Goal: Task Accomplishment & Management: Use online tool/utility

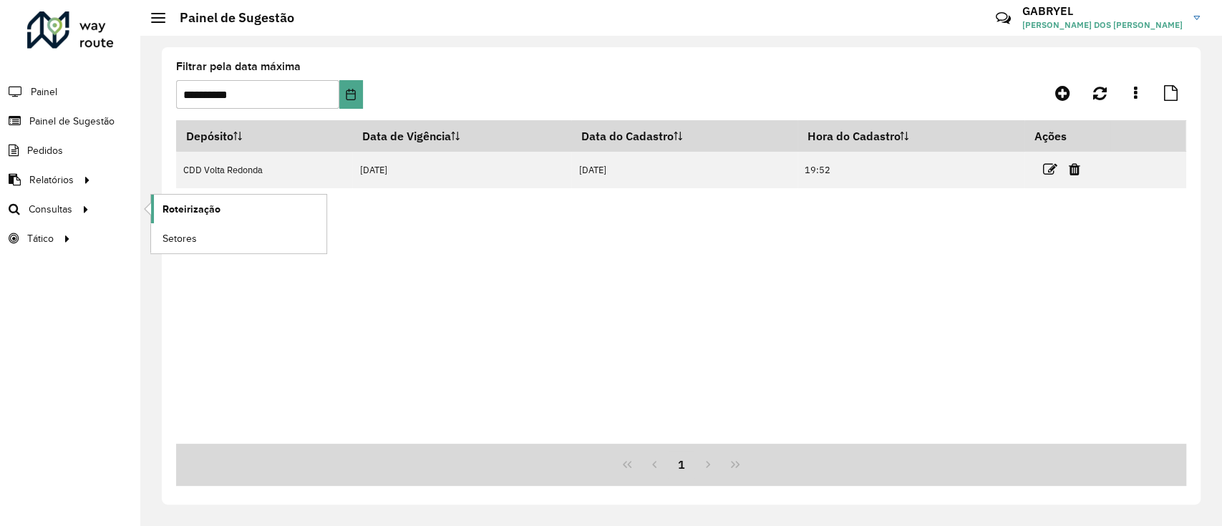
click at [200, 208] on span "Roteirização" at bounding box center [191, 209] width 58 height 15
click at [190, 203] on span "Roteirização" at bounding box center [191, 209] width 58 height 15
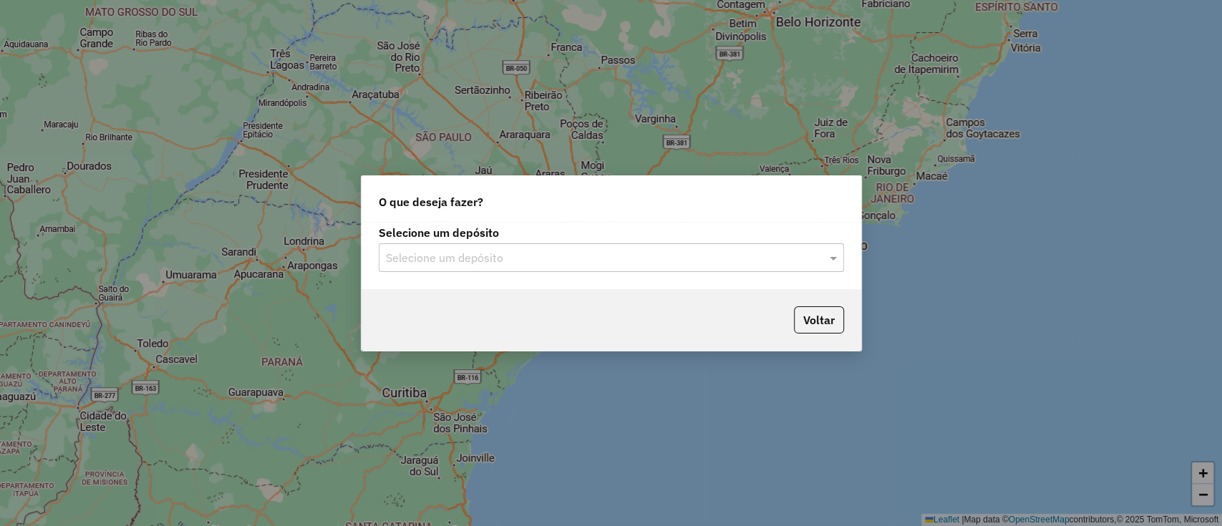
click at [573, 259] on input "text" at bounding box center [597, 258] width 422 height 17
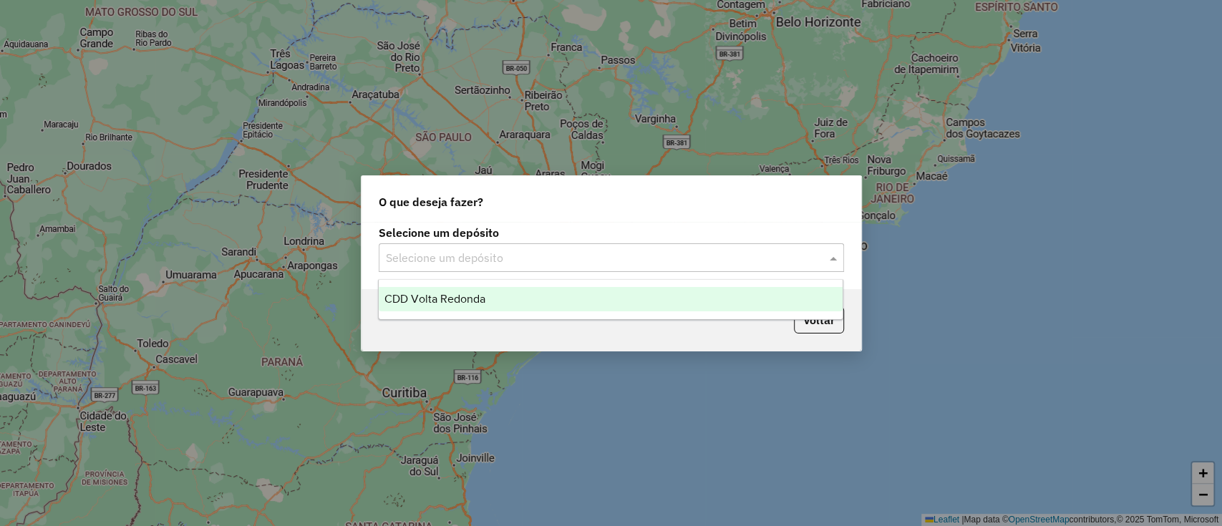
click at [525, 295] on div "CDD Volta Redonda" at bounding box center [611, 299] width 464 height 24
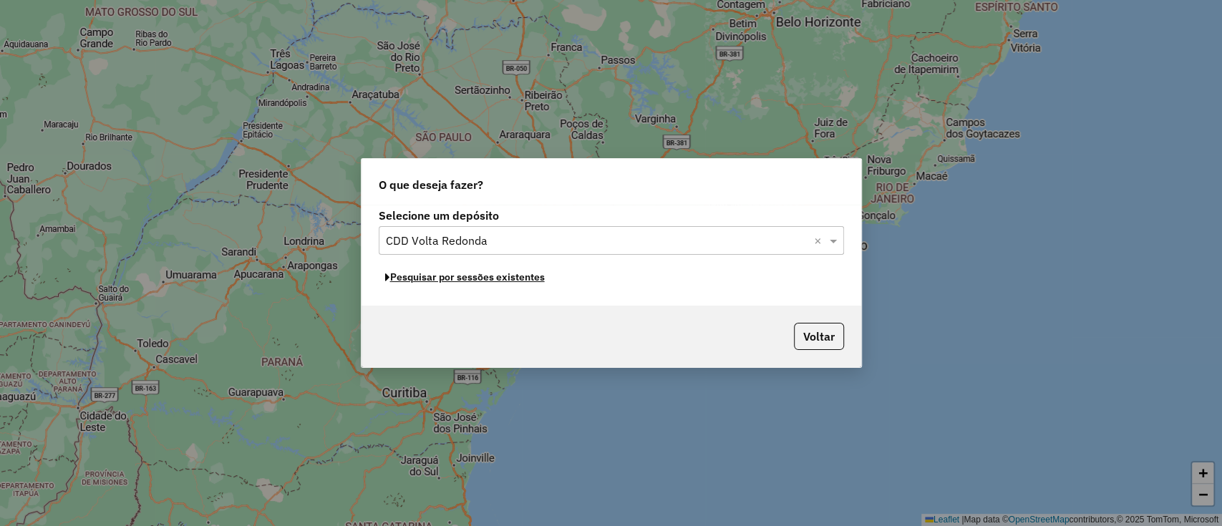
click at [515, 281] on button "Pesquisar por sessões existentes" at bounding box center [465, 277] width 172 height 22
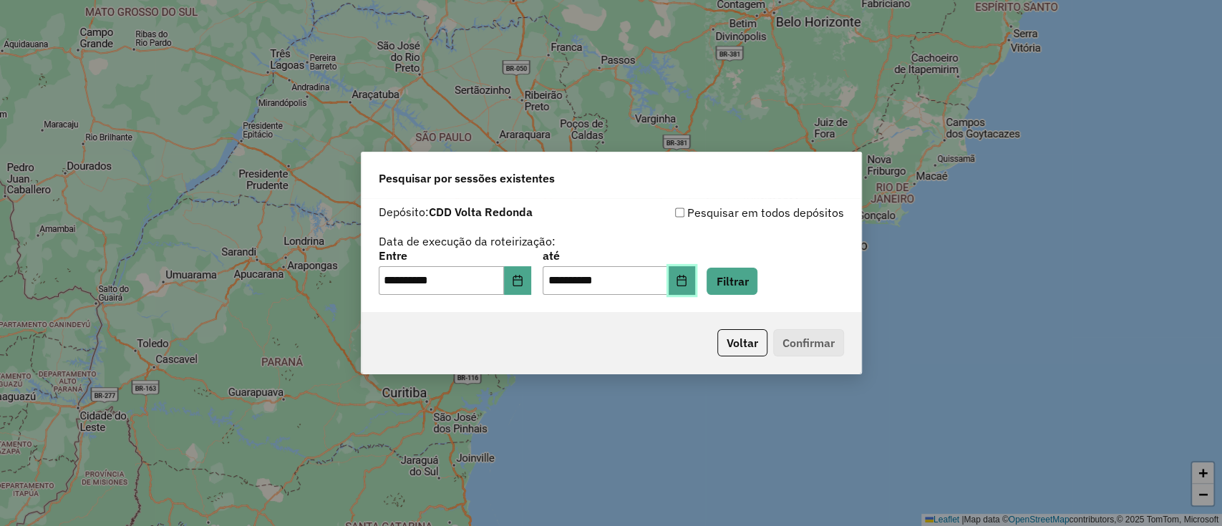
click at [687, 279] on icon "Choose Date" at bounding box center [681, 280] width 11 height 11
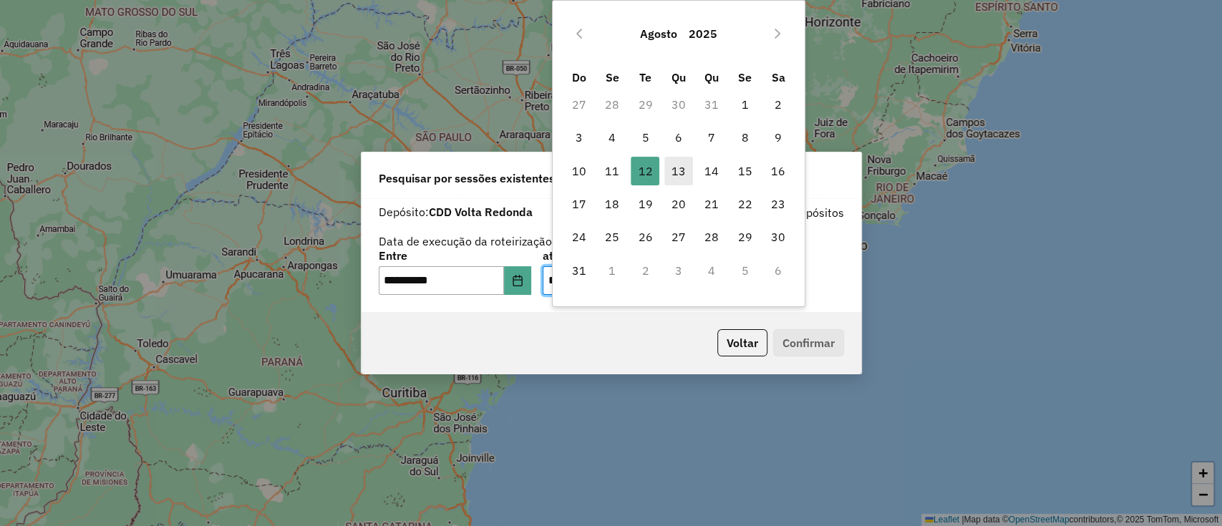
click at [668, 169] on span "13" at bounding box center [678, 171] width 29 height 29
type input "**********"
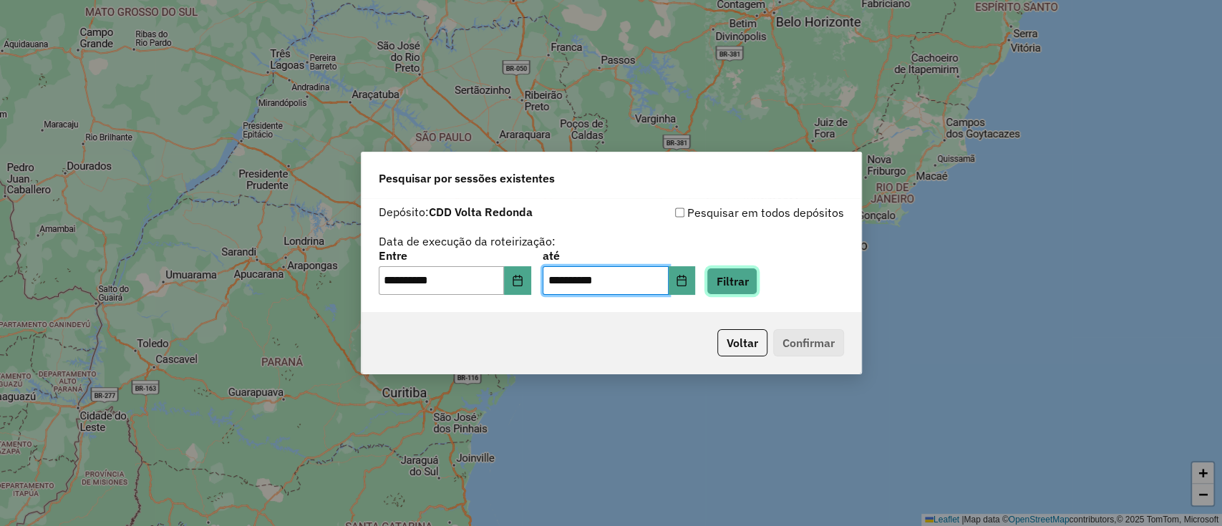
click at [744, 274] on button "Filtrar" at bounding box center [731, 281] width 51 height 27
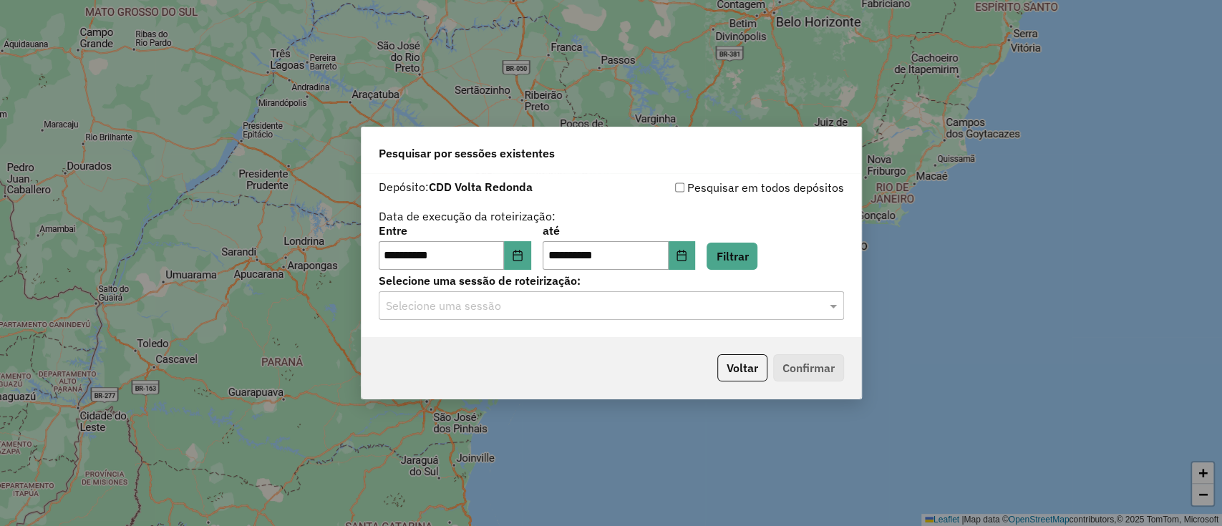
click at [669, 306] on input "text" at bounding box center [597, 306] width 422 height 17
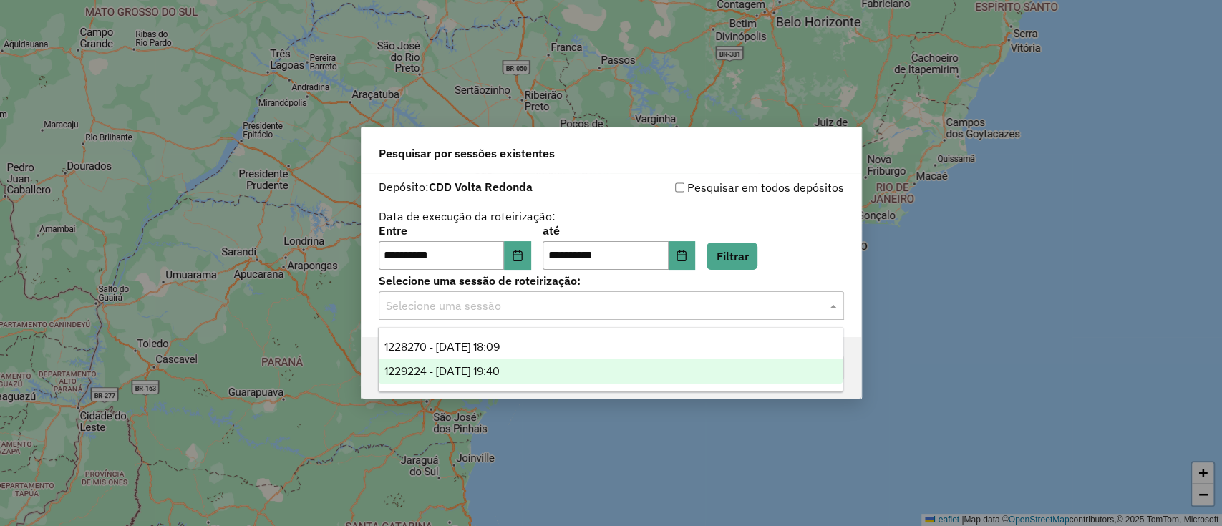
click at [577, 364] on div "1229224 - [DATE] 19:40" at bounding box center [611, 371] width 464 height 24
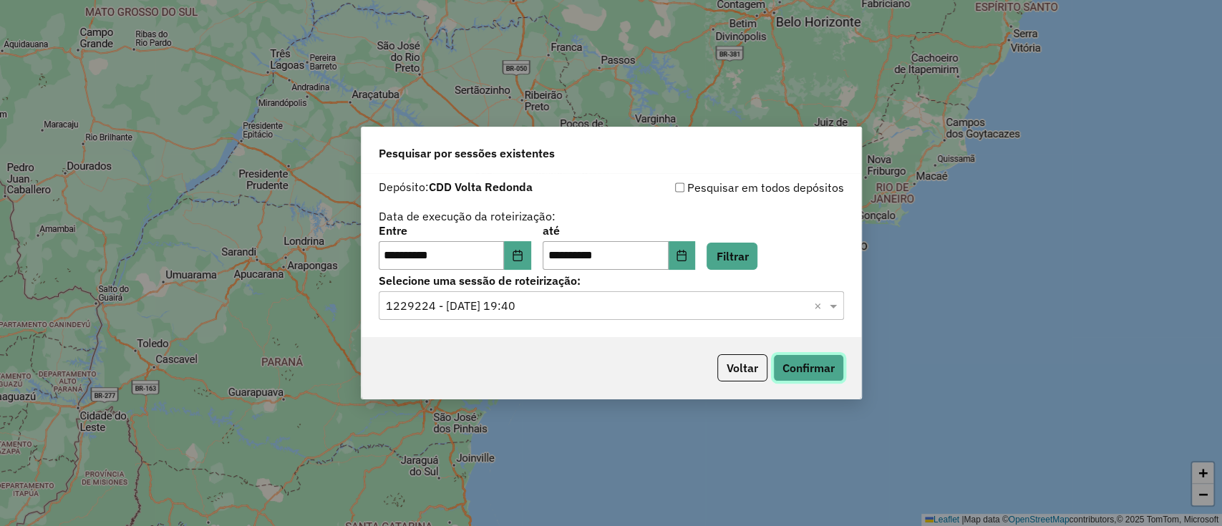
click at [781, 360] on button "Confirmar" at bounding box center [808, 367] width 71 height 27
click at [792, 371] on button "Confirmar" at bounding box center [808, 367] width 71 height 27
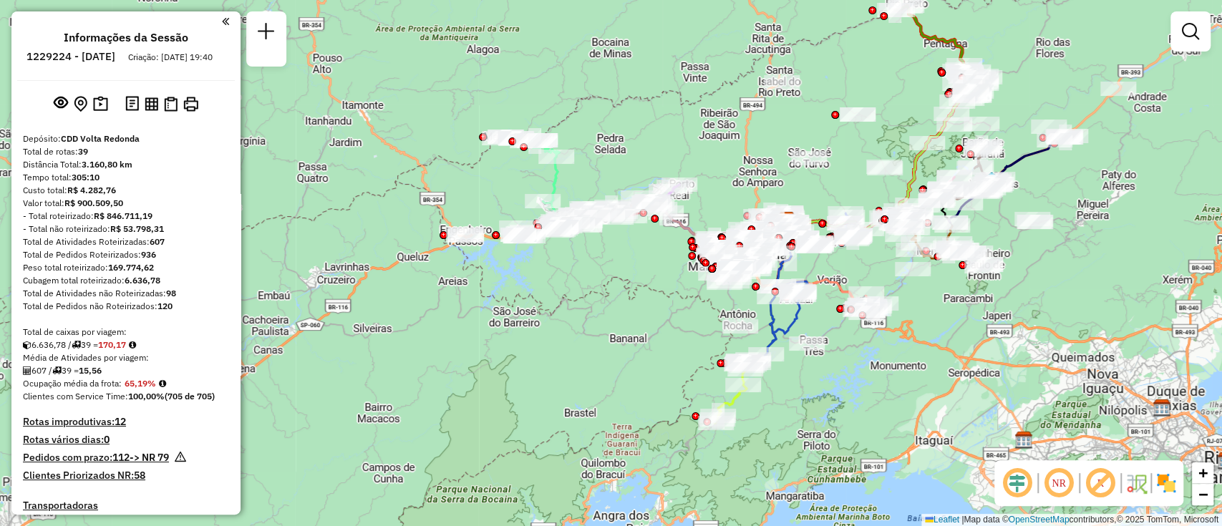
drag, startPoint x: 399, startPoint y: 310, endPoint x: 574, endPoint y: 267, distance: 179.8
click at [574, 267] on div "Janela de atendimento Grade de atendimento Capacidade Transportadoras Veículos …" at bounding box center [611, 263] width 1222 height 526
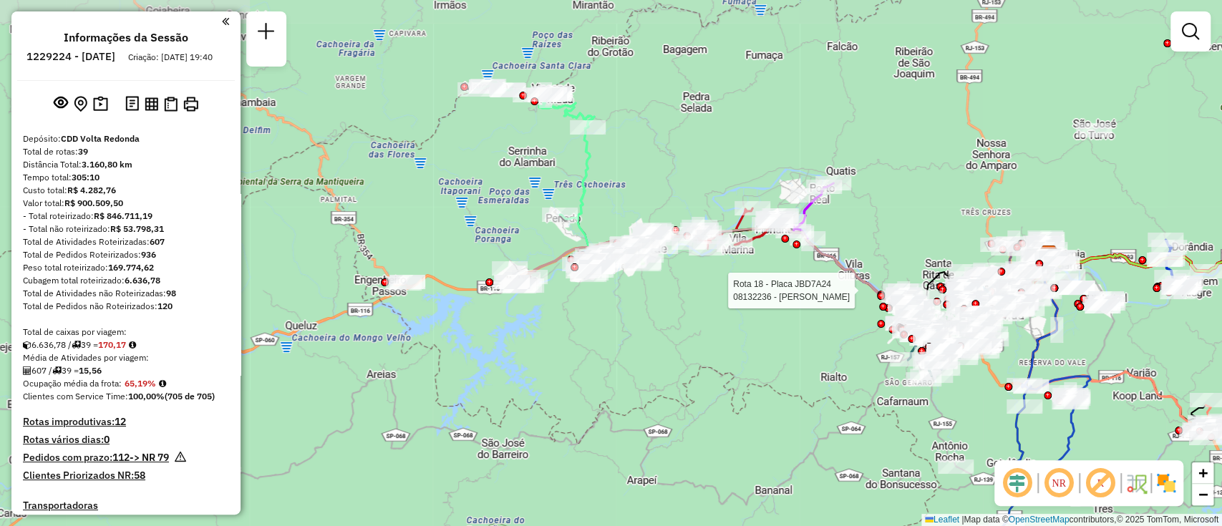
drag, startPoint x: 547, startPoint y: 241, endPoint x: 486, endPoint y: 321, distance: 100.1
click at [510, 323] on div "Rota 18 - Placa JBD7A24 08132236 - THAMARA FONSECA RODR Janela de atendimento G…" at bounding box center [611, 263] width 1222 height 526
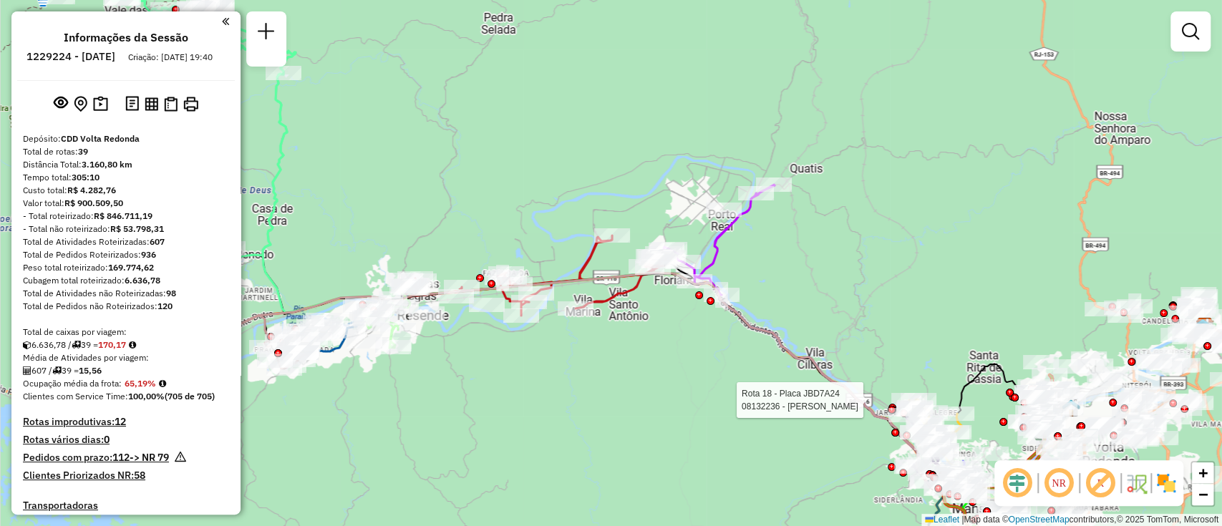
drag, startPoint x: 1099, startPoint y: 254, endPoint x: 817, endPoint y: 256, distance: 282.0
click at [817, 256] on div "Rota 18 - Placa JBD7A24 08132236 - THAMARA FONSECA RODR Janela de atendimento G…" at bounding box center [611, 263] width 1222 height 526
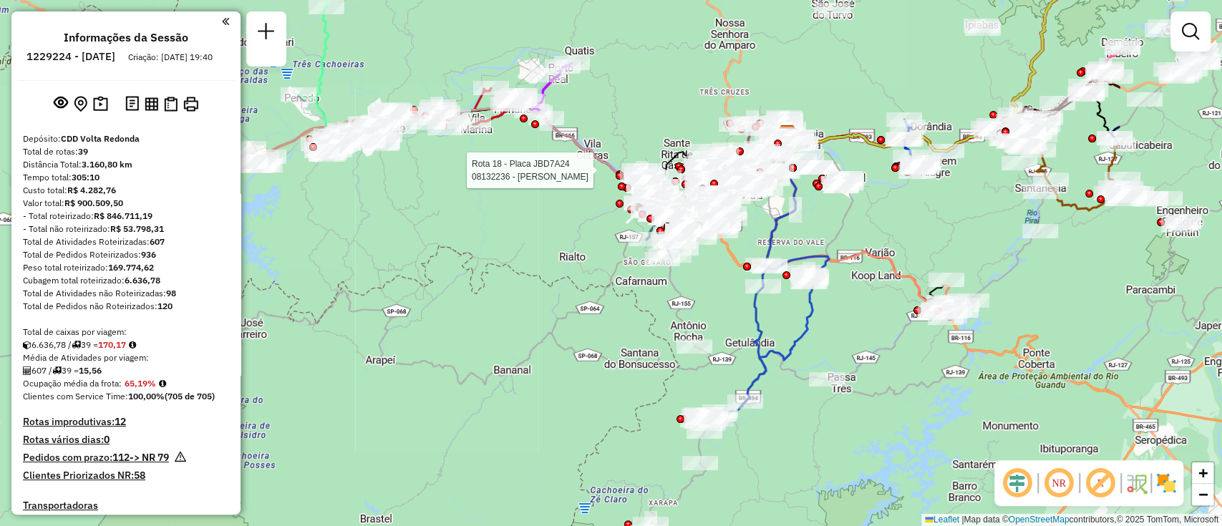
drag, startPoint x: 880, startPoint y: 254, endPoint x: 656, endPoint y: 94, distance: 275.1
click at [656, 93] on div "Rota 18 - Placa JBD7A24 08132236 - THAMARA FONSECA RODR Janela de atendimento G…" at bounding box center [611, 263] width 1222 height 526
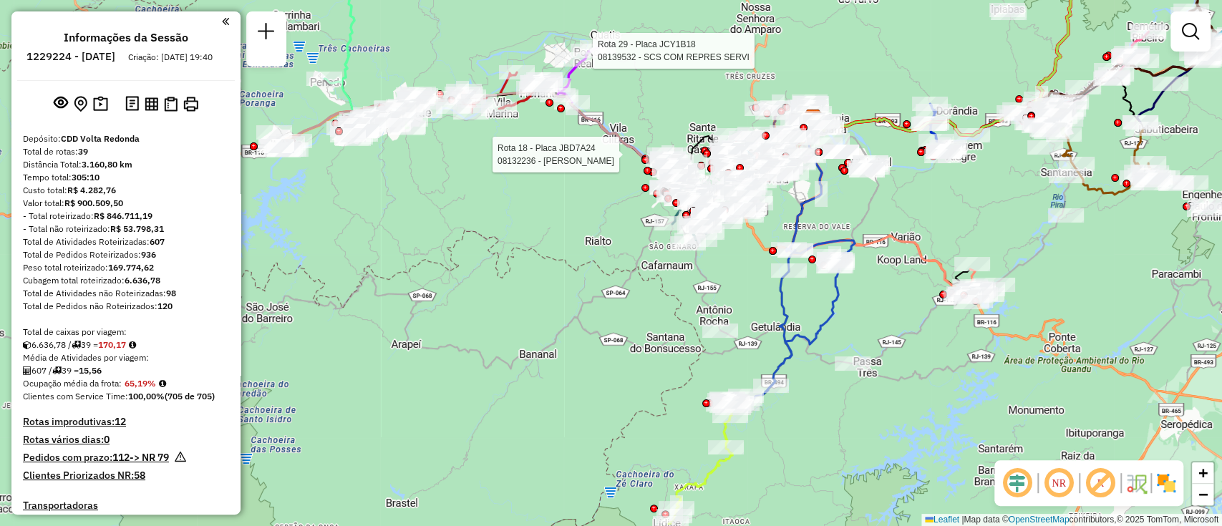
drag, startPoint x: 614, startPoint y: 304, endPoint x: 642, endPoint y: 316, distance: 30.4
click at [642, 316] on div "Rota 18 - Placa JBD7A24 08132236 - THAMARA FONSECA RODR Rota 29 - Placa JCY1B18…" at bounding box center [611, 263] width 1222 height 526
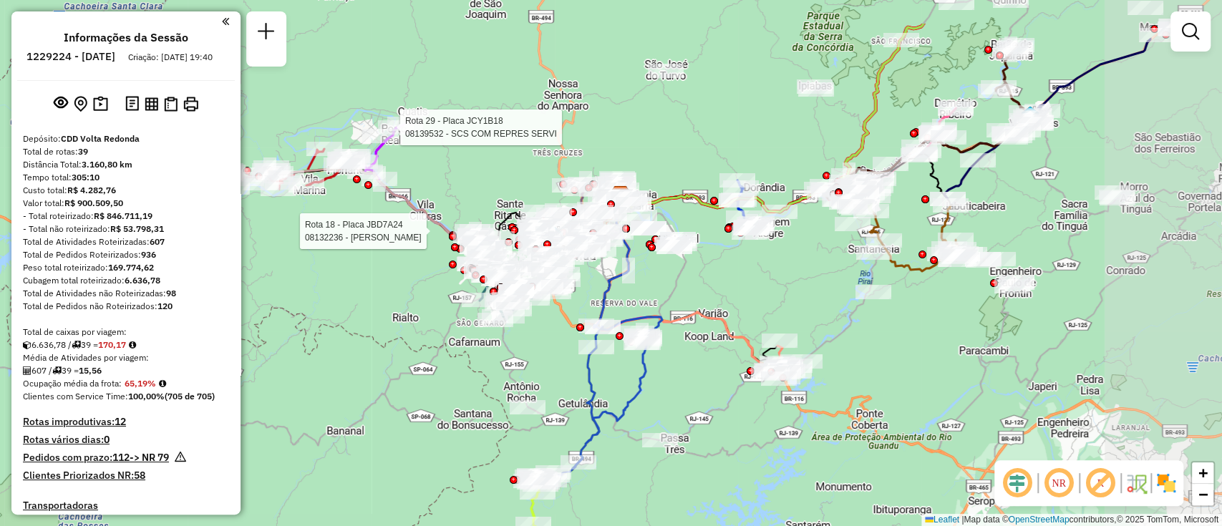
drag, startPoint x: 1053, startPoint y: 245, endPoint x: 860, endPoint y: 322, distance: 207.5
click at [860, 322] on div "Rota 18 - Placa JBD7A24 08132236 - THAMARA FONSECA RODR Rota 29 - Placa JCY1B18…" at bounding box center [611, 263] width 1222 height 526
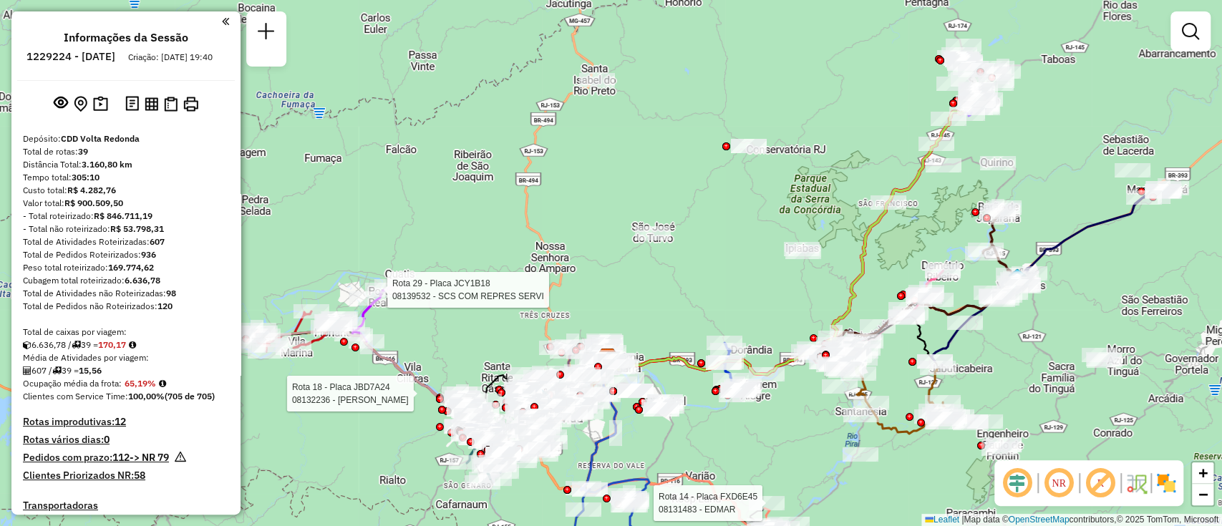
drag, startPoint x: 658, startPoint y: 201, endPoint x: 643, endPoint y: 312, distance: 111.9
click at [643, 312] on div "Rota 18 - Placa JBD7A24 08132236 - THAMARA FONSECA RODR Rota 29 - Placa JCY1B18…" at bounding box center [611, 263] width 1222 height 526
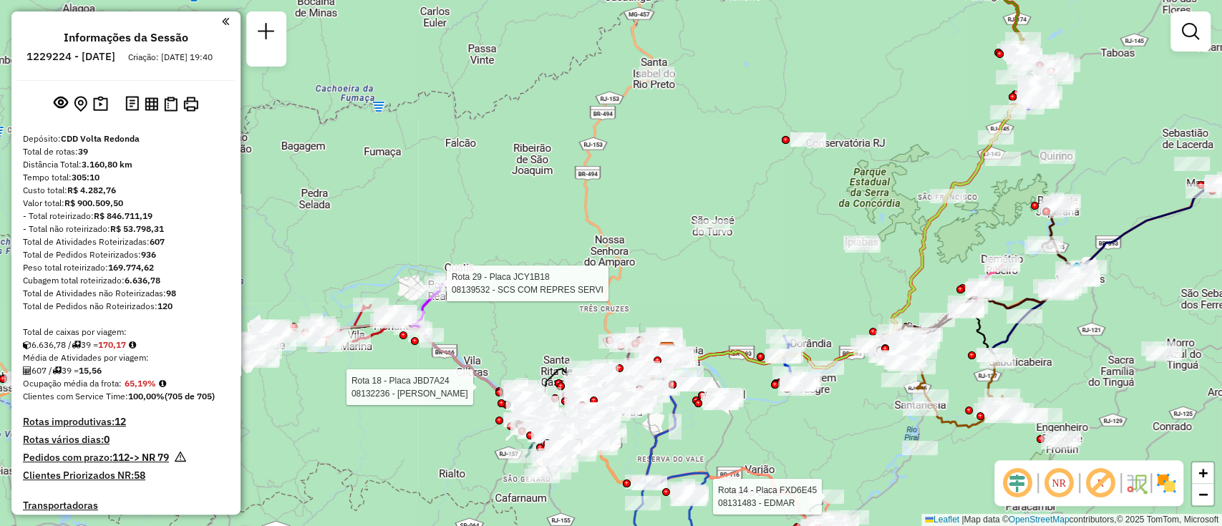
drag, startPoint x: 855, startPoint y: 175, endPoint x: 915, endPoint y: 168, distance: 59.8
click at [915, 168] on div "Rota 18 - Placa JBD7A24 08132236 - THAMARA FONSECA RODR Rota 29 - Placa JCY1B18…" at bounding box center [611, 263] width 1222 height 526
click at [586, 278] on div "Rota 18 - Placa JBD7A24 08132236 - THAMARA FONSECA RODR Rota 29 - Placa JCY1B18…" at bounding box center [611, 263] width 1222 height 526
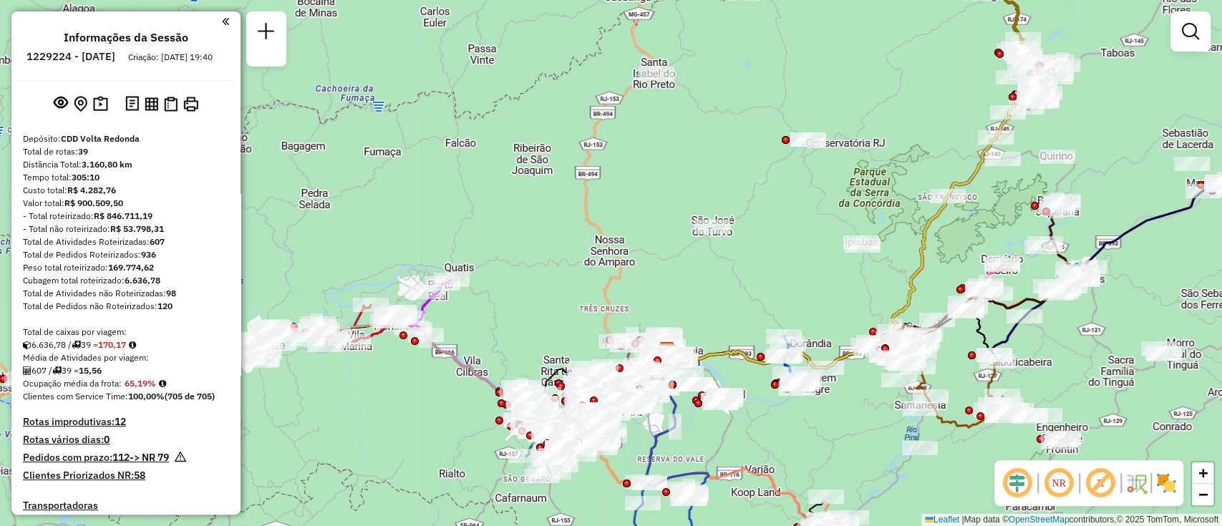
click at [584, 222] on div "Janela de atendimento Grade de atendimento Capacidade Transportadoras Veículos …" at bounding box center [611, 263] width 1222 height 526
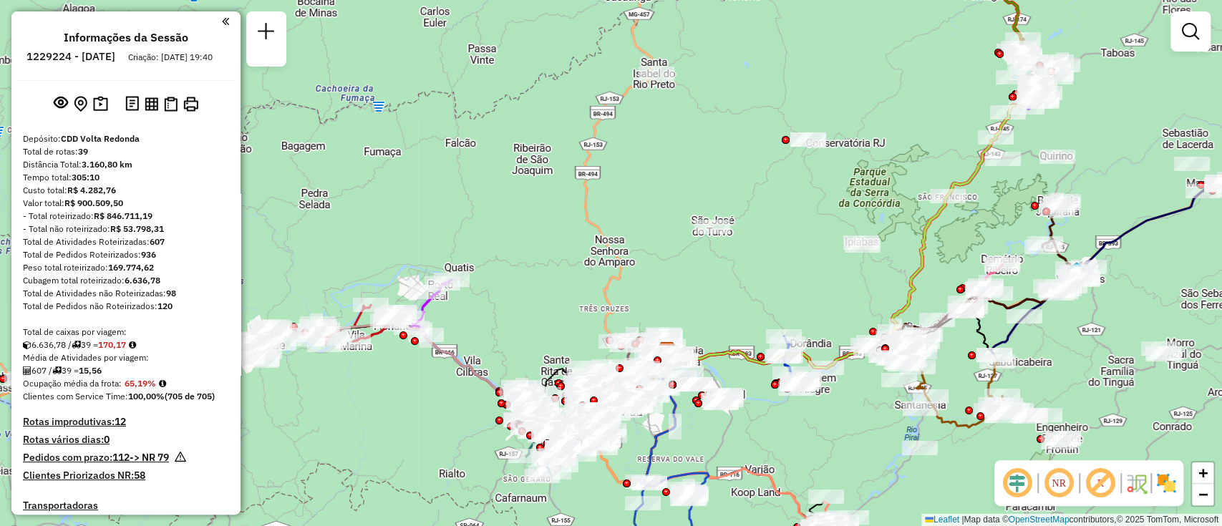
click at [584, 222] on div "Janela de atendimento Grade de atendimento Capacidade Transportadoras Veículos …" at bounding box center [611, 263] width 1222 height 526
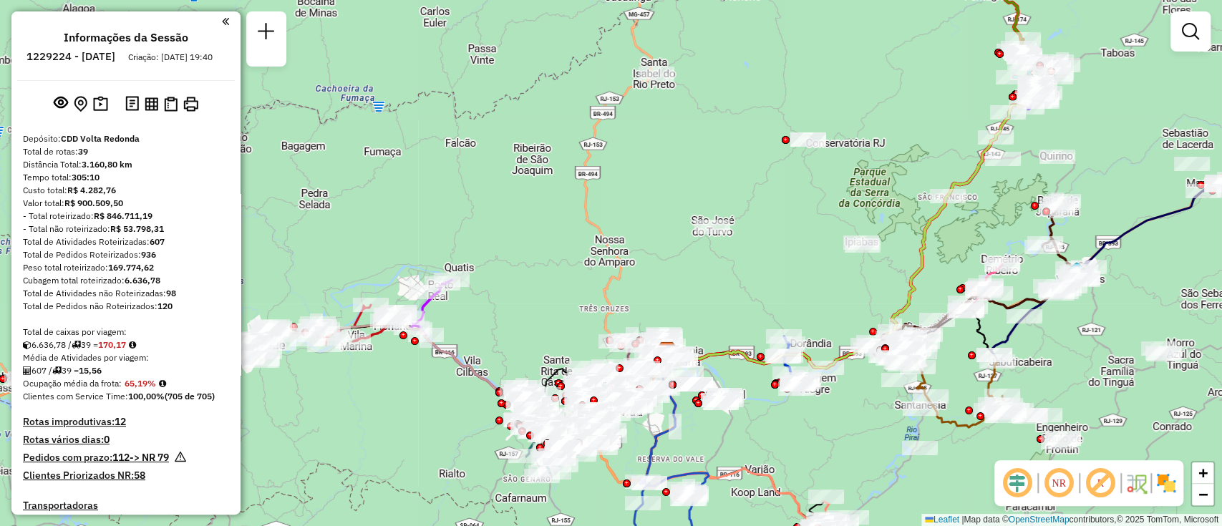
click at [584, 222] on div "Janela de atendimento Grade de atendimento Capacidade Transportadoras Veículos …" at bounding box center [611, 263] width 1222 height 526
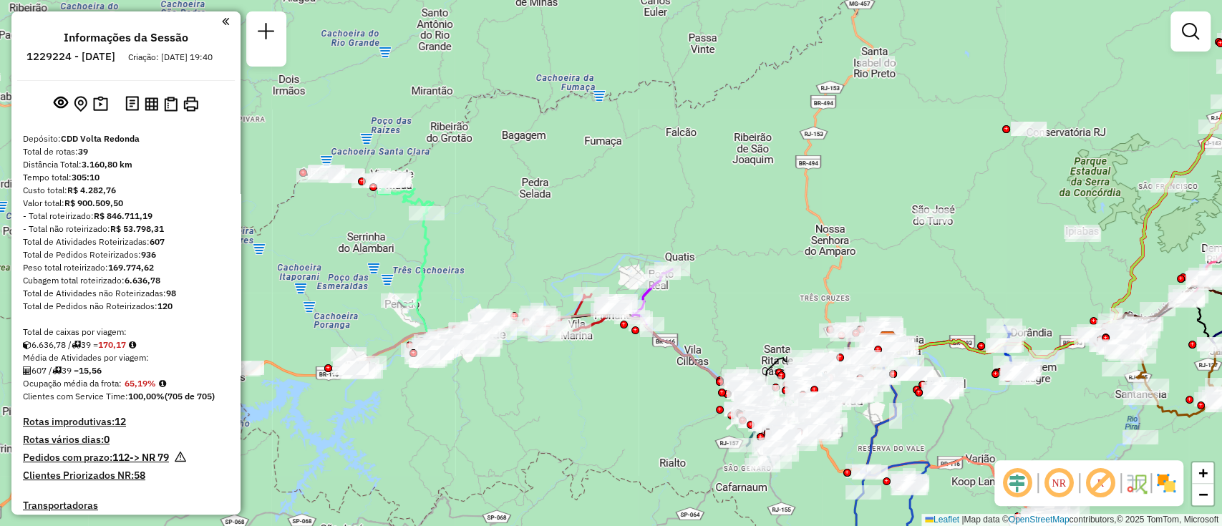
drag, startPoint x: 389, startPoint y: 243, endPoint x: 610, endPoint y: 233, distance: 220.7
click at [610, 233] on div "Janela de atendimento Grade de atendimento Capacidade Transportadoras Veículos …" at bounding box center [611, 263] width 1222 height 526
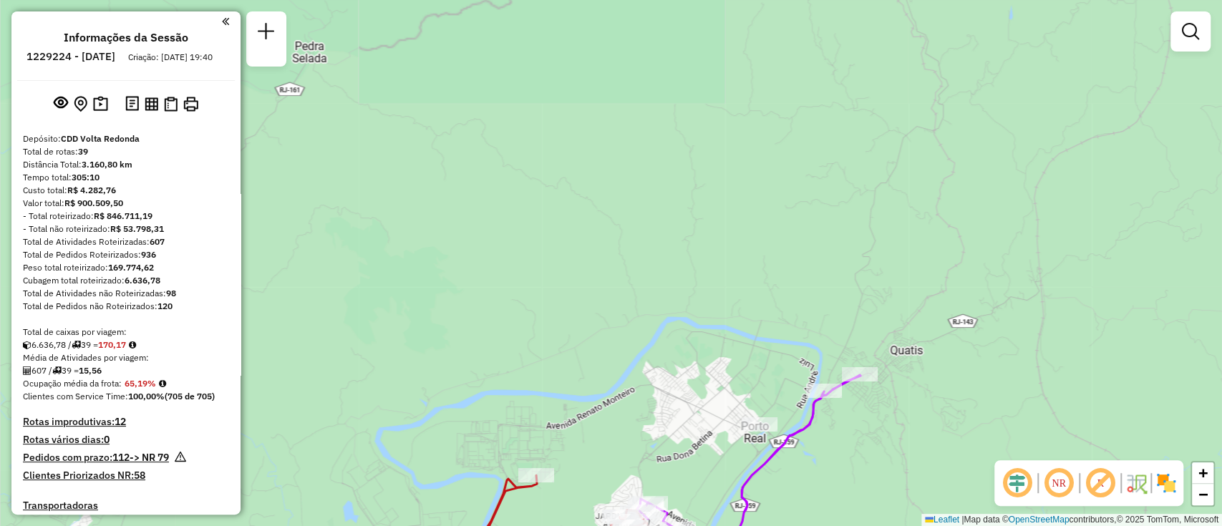
drag, startPoint x: 432, startPoint y: 290, endPoint x: 513, endPoint y: 233, distance: 99.1
click at [487, 245] on div "Janela de atendimento Grade de atendimento Capacidade Transportadoras Veículos …" at bounding box center [611, 263] width 1222 height 526
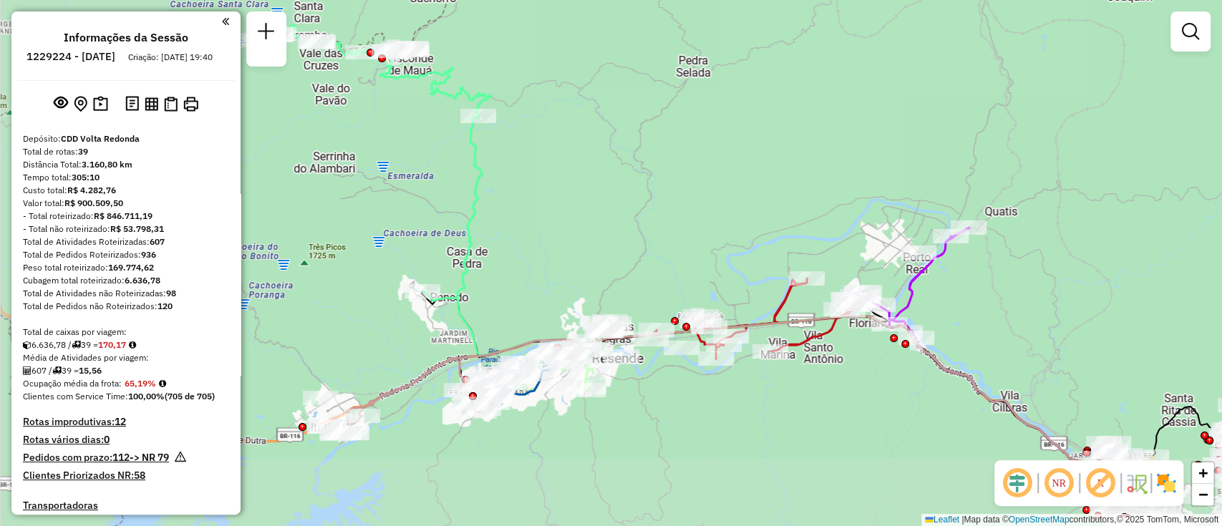
drag, startPoint x: 553, startPoint y: 316, endPoint x: 741, endPoint y: 229, distance: 207.2
click at [741, 229] on div "Janela de atendimento Grade de atendimento Capacidade Transportadoras Veículos …" at bounding box center [611, 263] width 1222 height 526
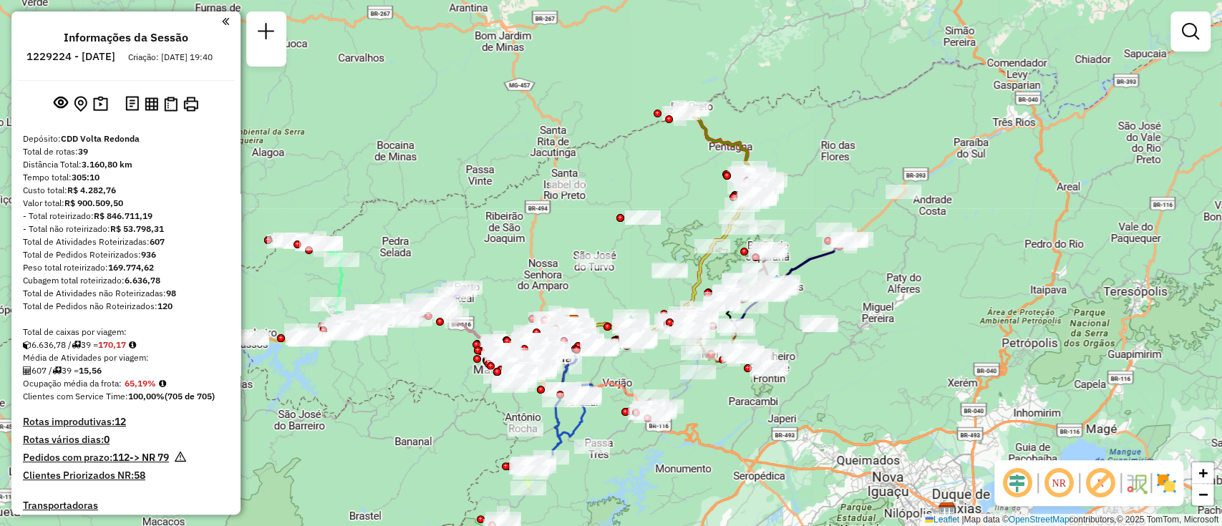
drag, startPoint x: 693, startPoint y: 332, endPoint x: 520, endPoint y: 240, distance: 196.3
click at [521, 239] on div "Janela de atendimento Grade de atendimento Capacidade Transportadoras Veículos …" at bounding box center [611, 263] width 1222 height 526
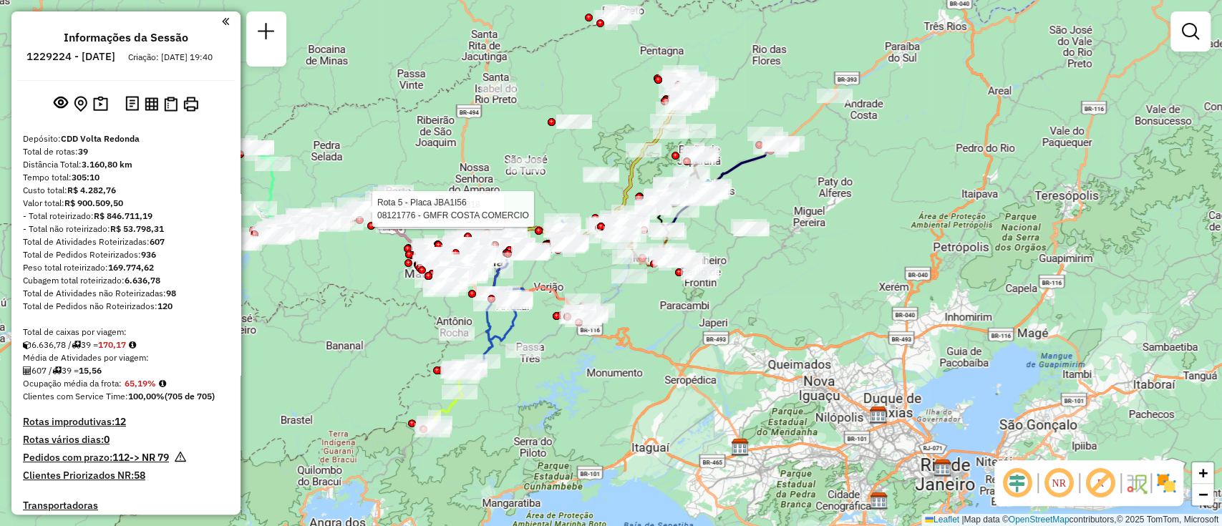
drag, startPoint x: 400, startPoint y: 223, endPoint x: 370, endPoint y: 346, distance: 127.4
click at [370, 346] on div "Rota 29 - Placa JCY1B18 08123059 - VALERIA DA SILVA GRE Rota 5 - Placa JBA1I56 …" at bounding box center [611, 263] width 1222 height 526
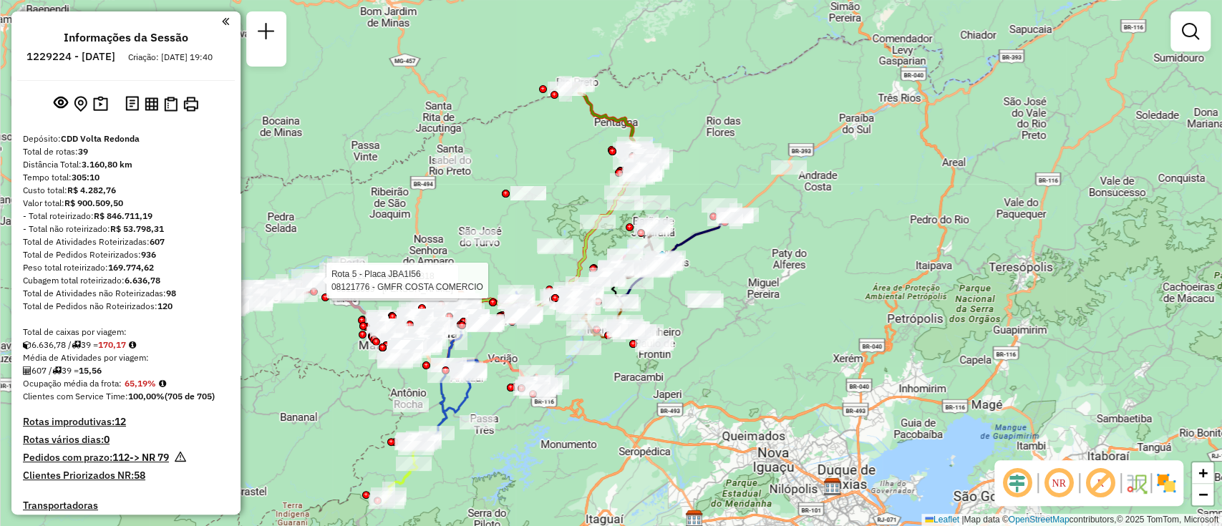
drag, startPoint x: 517, startPoint y: 321, endPoint x: 504, endPoint y: 342, distance: 24.4
click at [504, 342] on div "Rota 29 - Placa JCY1B18 08123059 - VALERIA DA SILVA GRE Rota 5 - Placa JBA1I56 …" at bounding box center [611, 263] width 1222 height 526
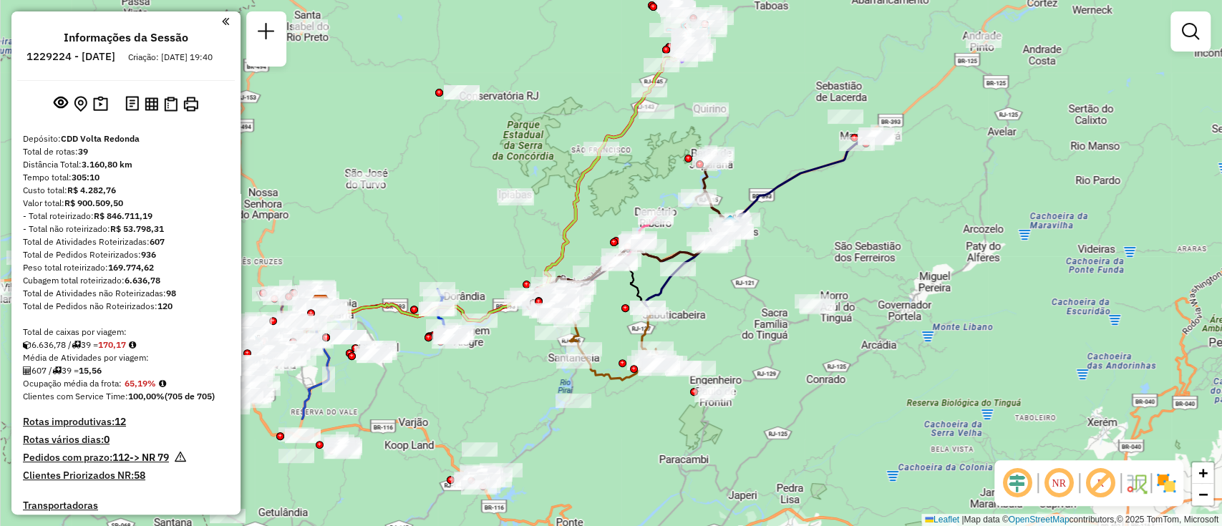
drag, startPoint x: 697, startPoint y: 367, endPoint x: 845, endPoint y: 210, distance: 215.2
click at [845, 210] on div "Rota 29 - Placa JCY1B18 08123059 - VALERIA DA SILVA GRE Rota 5 - Placa JBA1I56 …" at bounding box center [611, 263] width 1222 height 526
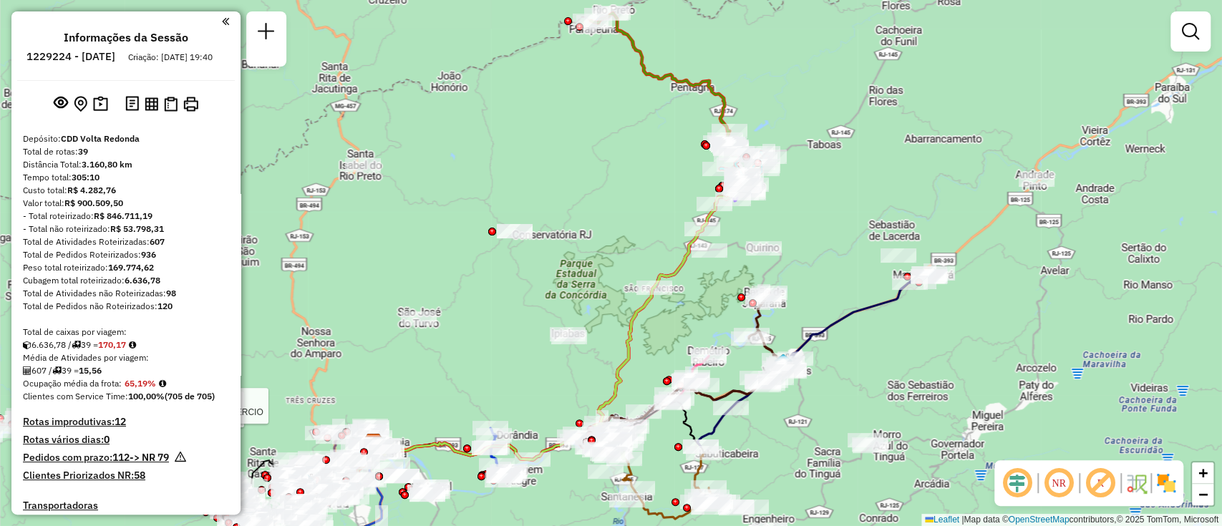
drag, startPoint x: 660, startPoint y: 296, endPoint x: 528, endPoint y: 338, distance: 138.3
click at [528, 338] on div "Rota 29 - Placa JCY1B18 08123059 - VALERIA DA SILVA GRE Rota 5 - Placa JBA1I56 …" at bounding box center [611, 263] width 1222 height 526
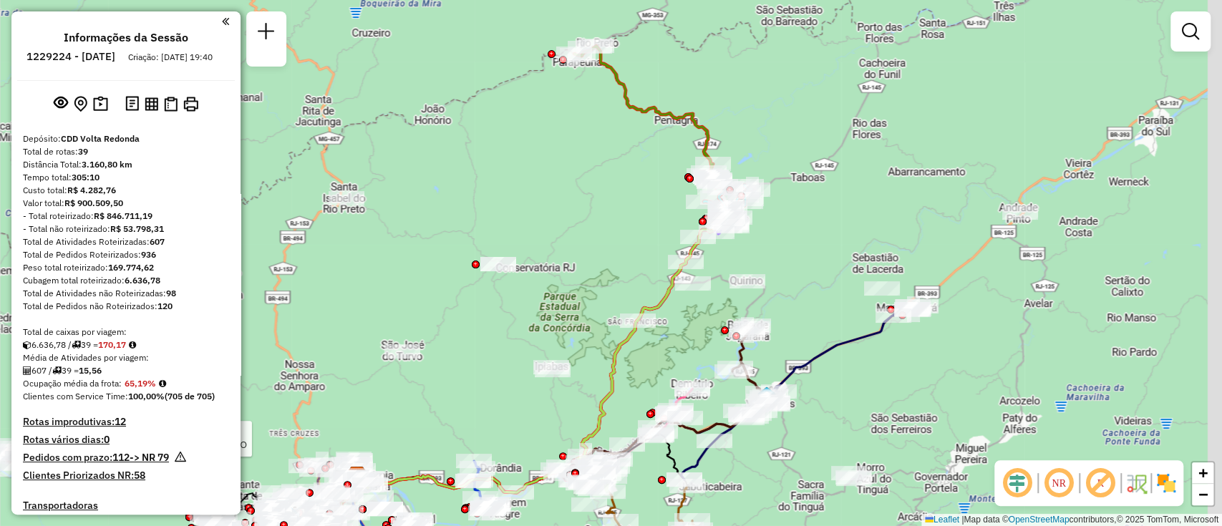
drag, startPoint x: 641, startPoint y: 182, endPoint x: 624, endPoint y: 215, distance: 36.8
click at [624, 215] on div "Rota 29 - Placa JCY1B18 08123059 - VALERIA DA SILVA GRE Rota 5 - Placa JBA1I56 …" at bounding box center [611, 263] width 1222 height 526
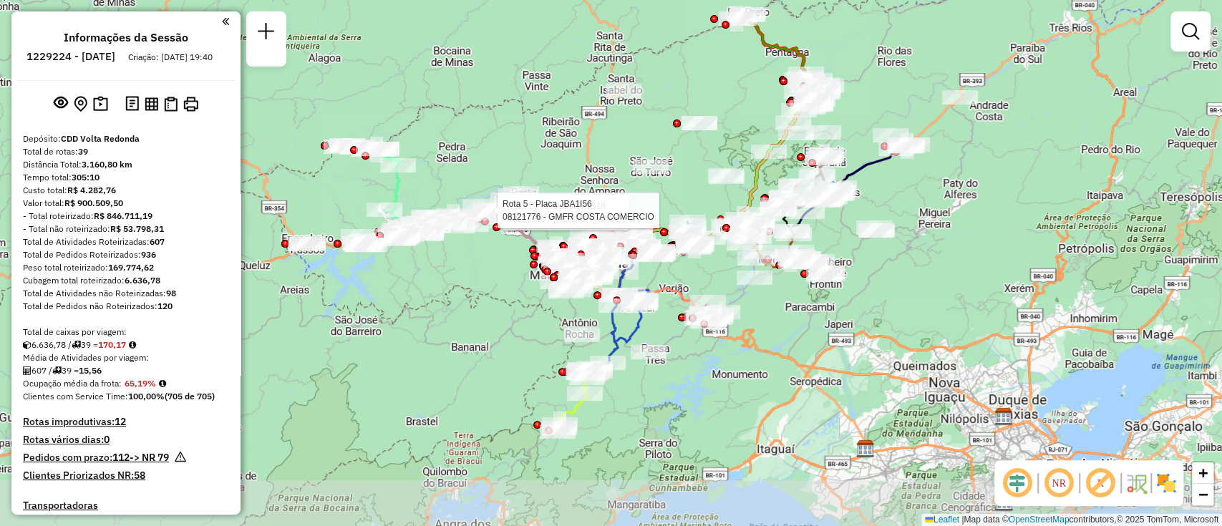
drag, startPoint x: 599, startPoint y: 225, endPoint x: 741, endPoint y: 128, distance: 172.5
click at [741, 128] on div "Rota 29 - Placa JCY1B18 08123059 - VALERIA DA SILVA GRE Rota 5 - Placa JBA1I56 …" at bounding box center [611, 263] width 1222 height 526
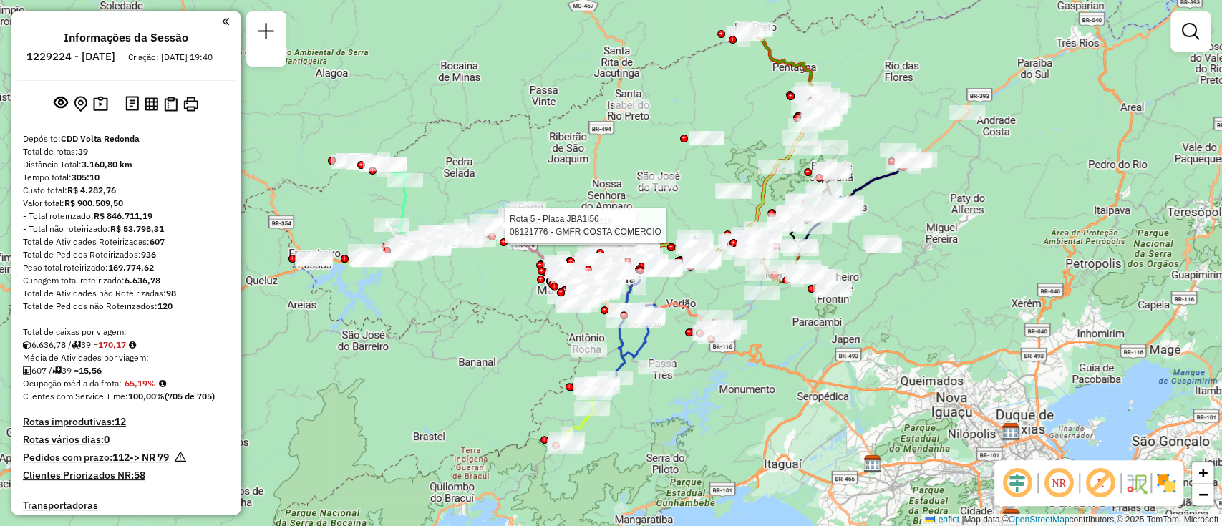
drag, startPoint x: 503, startPoint y: 312, endPoint x: 503, endPoint y: 327, distance: 15.0
click at [503, 327] on div "Rota 29 - Placa JCY1B18 08123059 - VALERIA DA SILVA GRE Rota 5 - Placa JBA1I56 …" at bounding box center [611, 263] width 1222 height 526
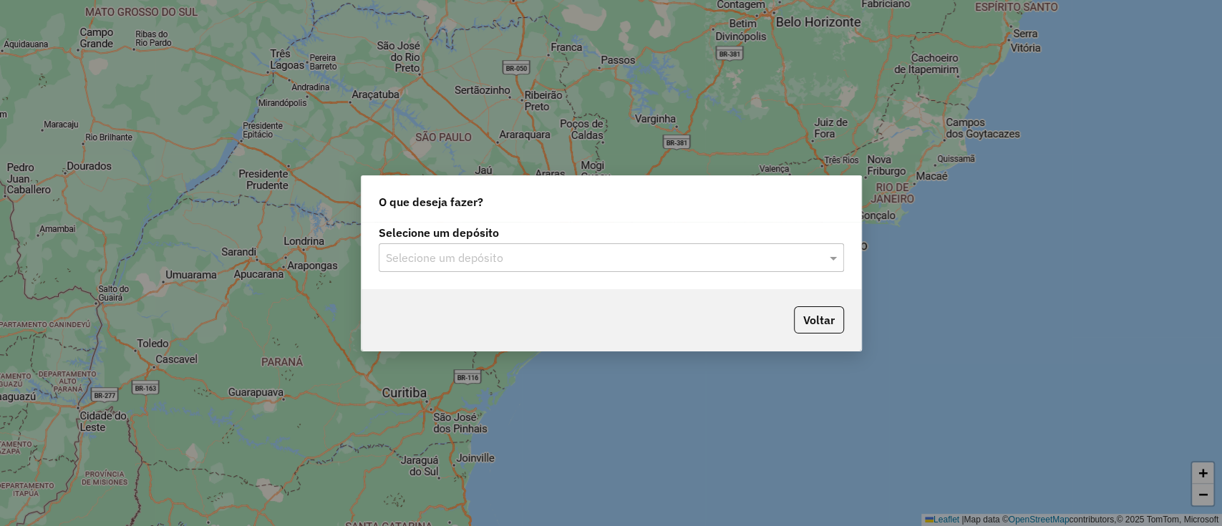
click at [469, 238] on label "Selecione um depósito" at bounding box center [611, 232] width 465 height 17
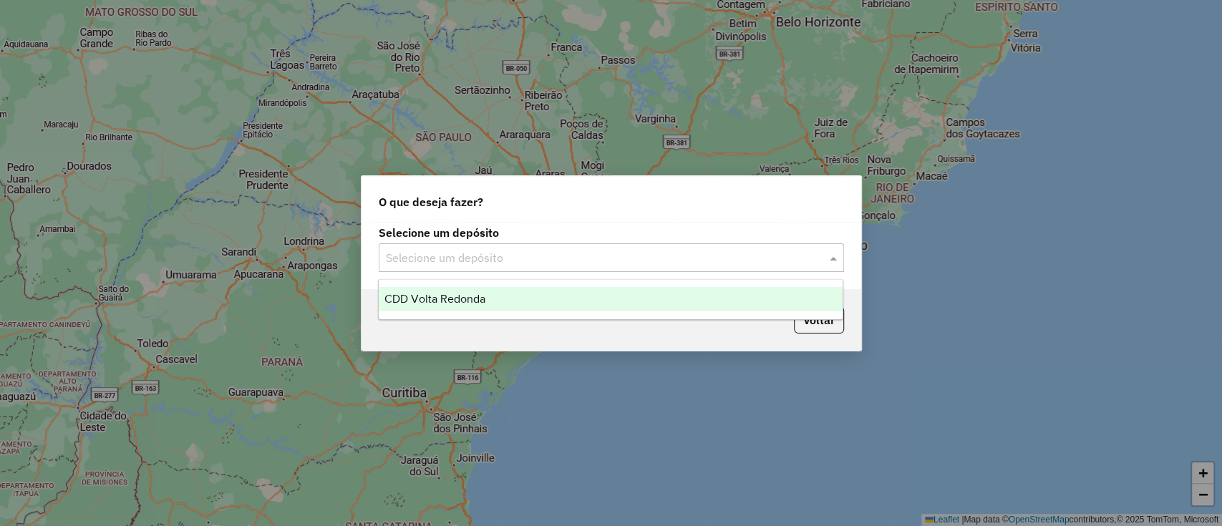
click at [461, 250] on input "text" at bounding box center [597, 258] width 422 height 17
click at [450, 299] on span "CDD Volta Redonda" at bounding box center [434, 299] width 101 height 12
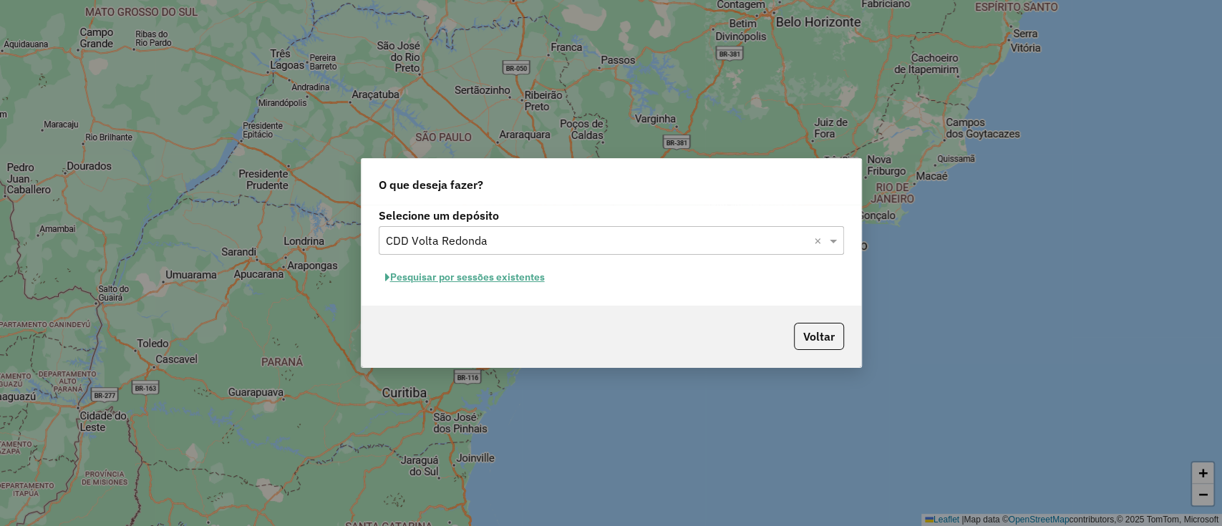
click at [502, 282] on button "Pesquisar por sessões existentes" at bounding box center [465, 277] width 172 height 22
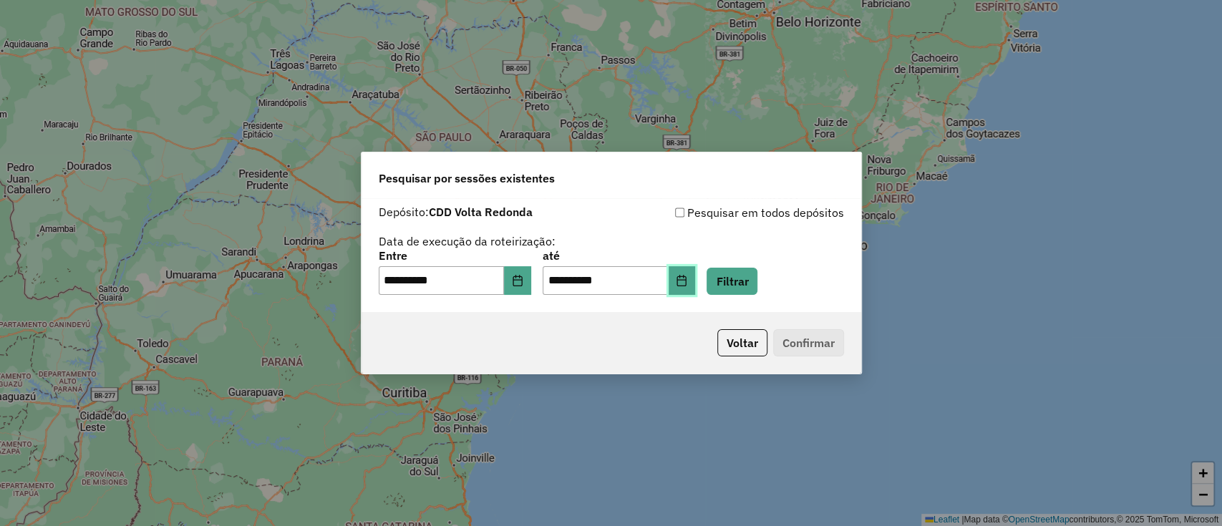
click at [696, 272] on button "Choose Date" at bounding box center [681, 280] width 27 height 29
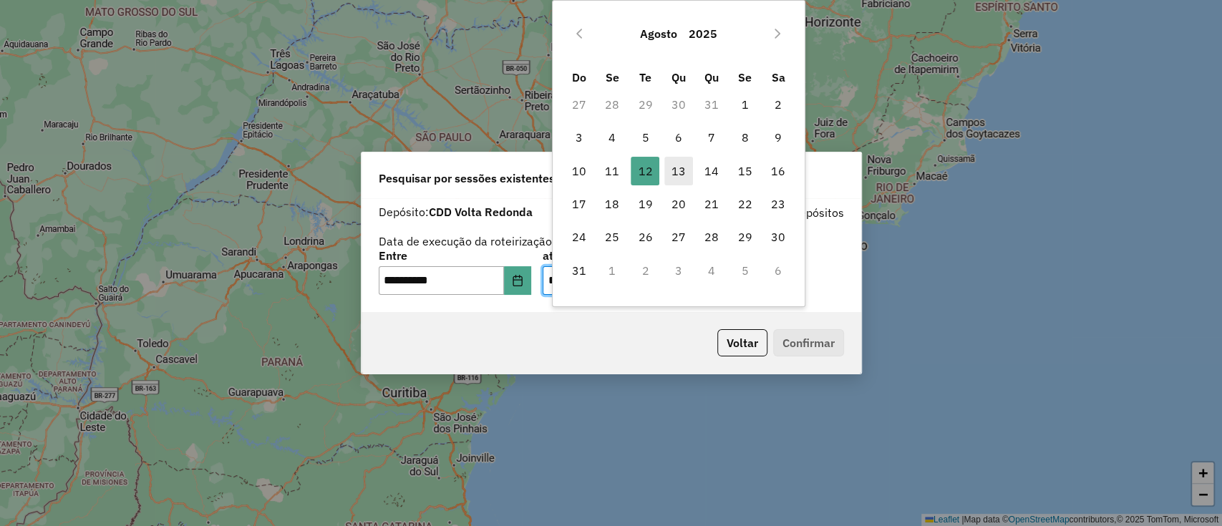
click at [687, 172] on span "13" at bounding box center [678, 171] width 29 height 29
type input "**********"
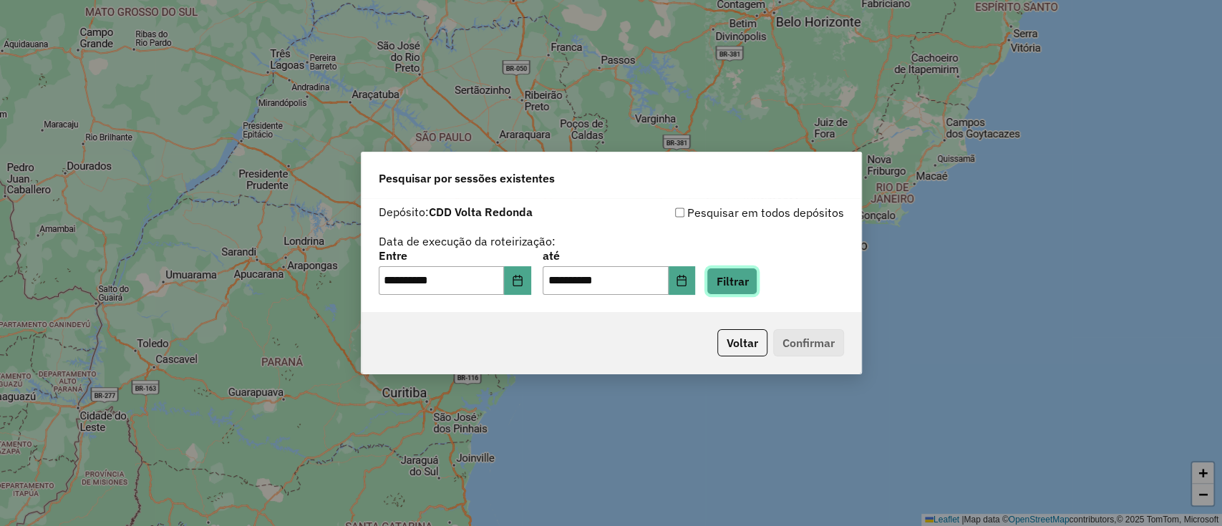
click at [757, 285] on button "Filtrar" at bounding box center [731, 281] width 51 height 27
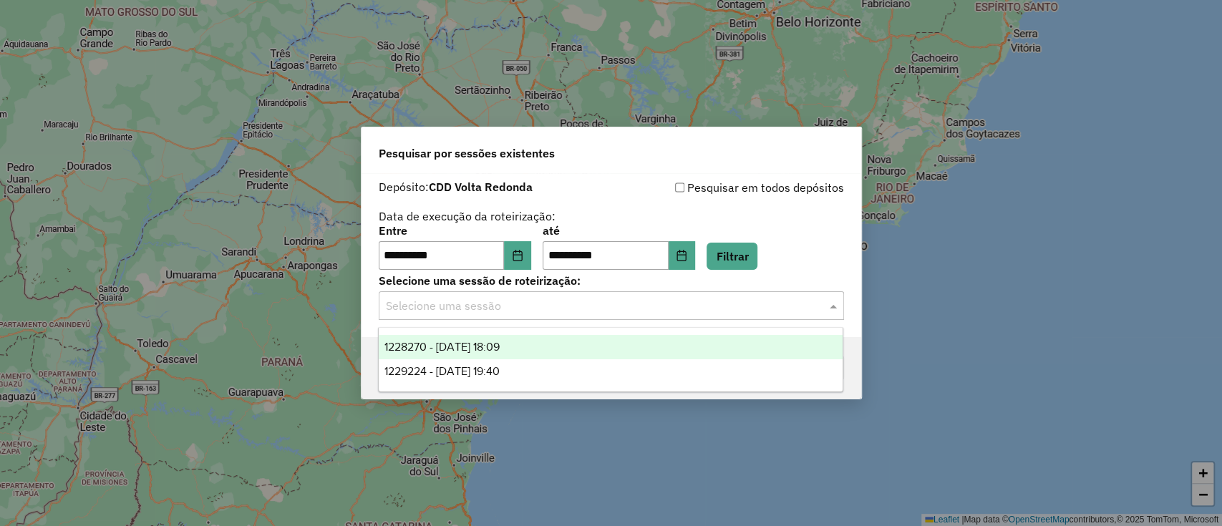
click at [710, 308] on input "text" at bounding box center [597, 306] width 422 height 17
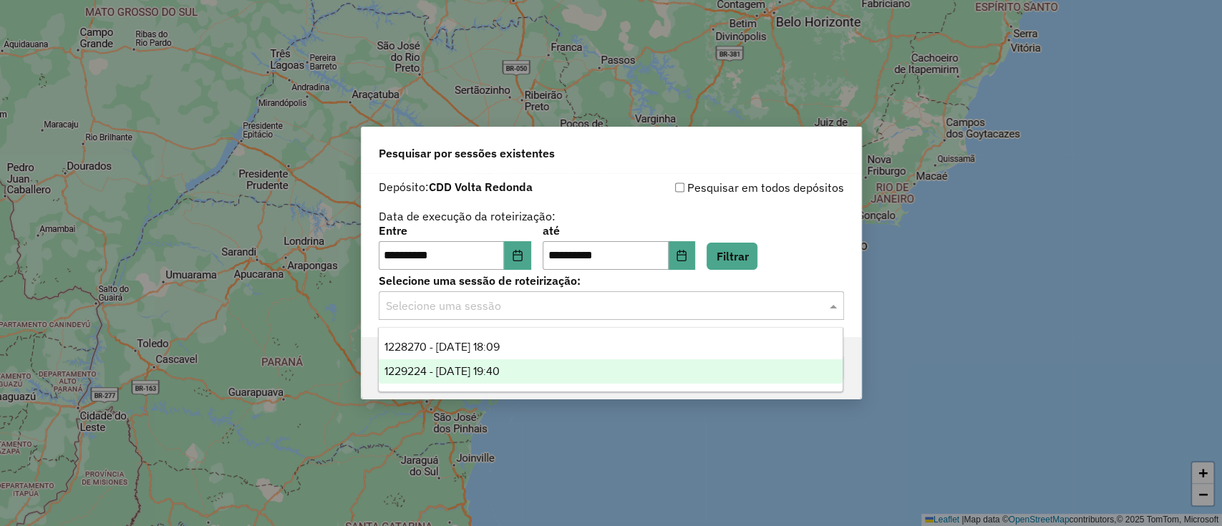
click at [617, 364] on div "1229224 - 13/08/2025 19:40" at bounding box center [611, 371] width 464 height 24
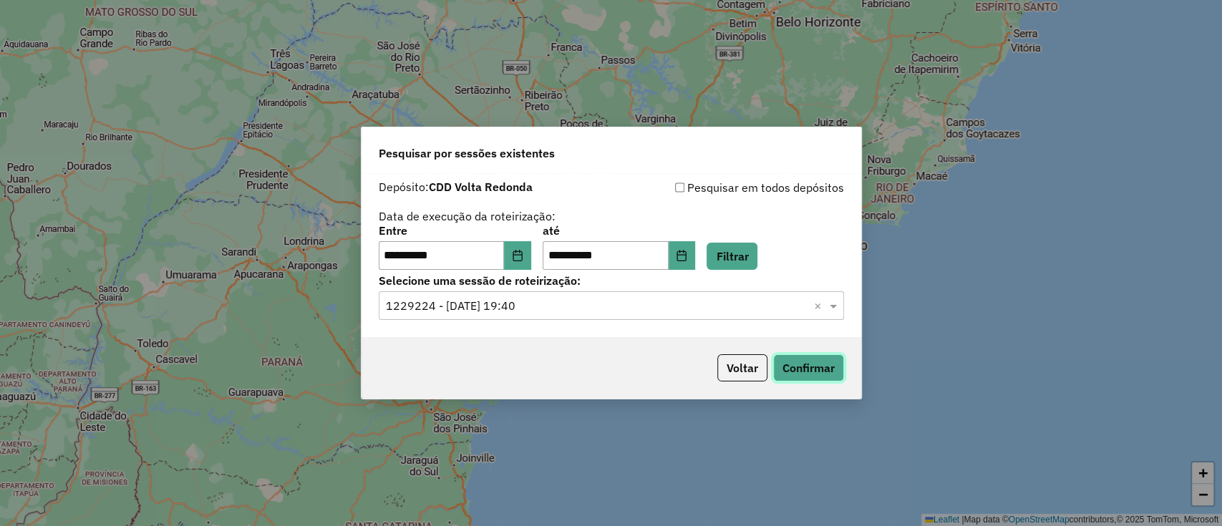
click at [808, 371] on button "Confirmar" at bounding box center [808, 367] width 71 height 27
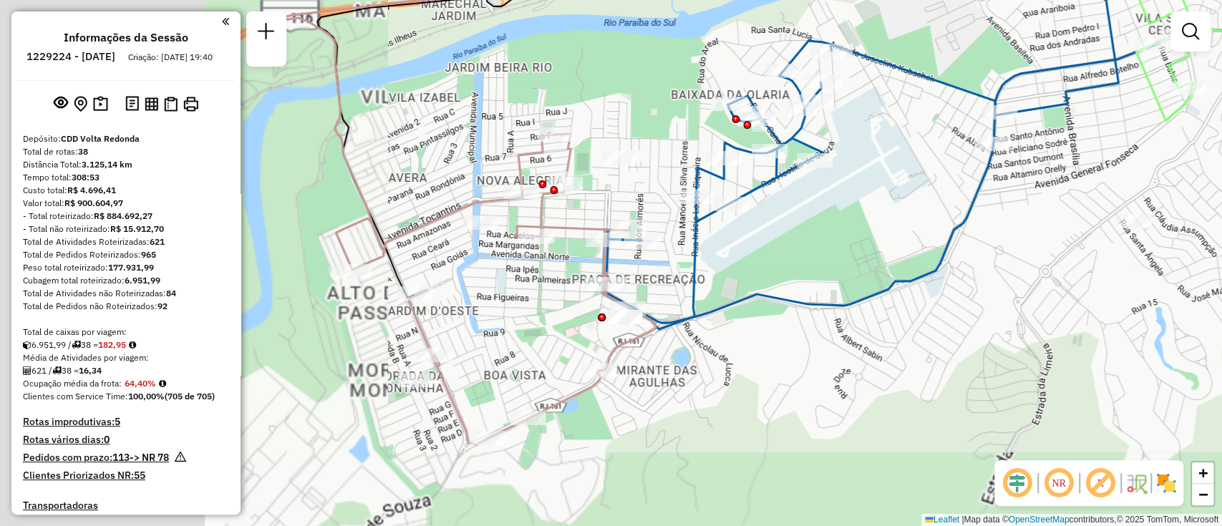
drag, startPoint x: 441, startPoint y: 265, endPoint x: 812, endPoint y: 220, distance: 374.2
click at [812, 220] on div "Janela de atendimento Grade de atendimento Capacidade Transportadoras Veículos …" at bounding box center [611, 263] width 1222 height 526
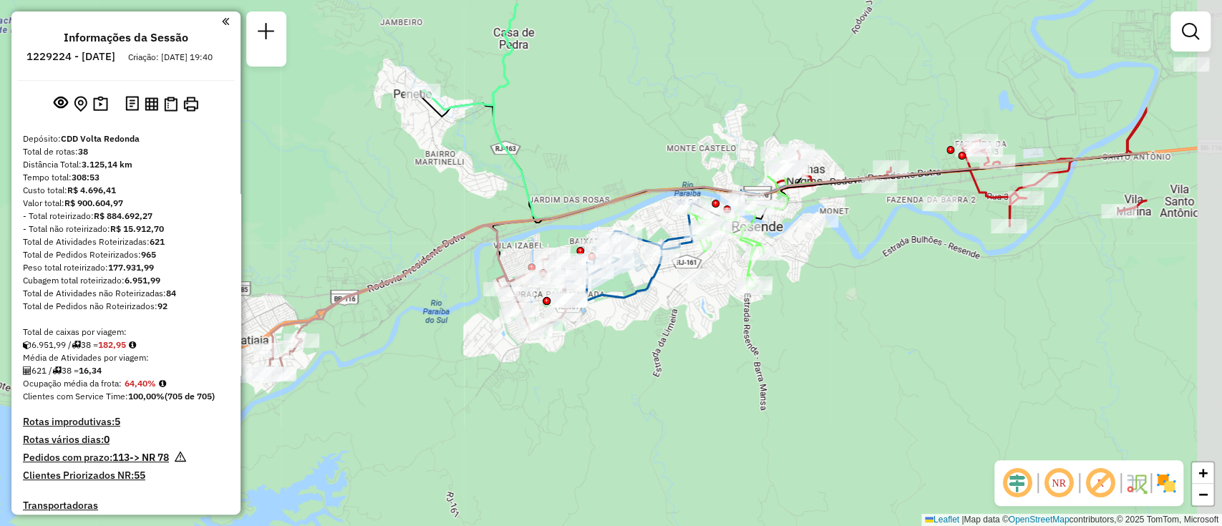
drag, startPoint x: 573, startPoint y: 228, endPoint x: 375, endPoint y: 284, distance: 206.2
click at [375, 284] on icon at bounding box center [414, 301] width 325 height 152
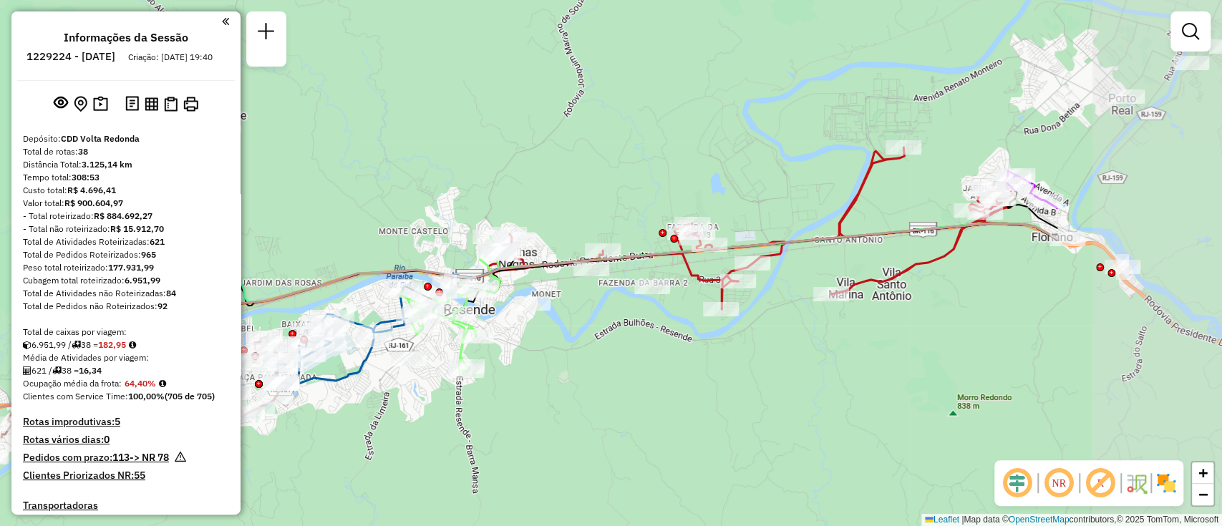
drag, startPoint x: 926, startPoint y: 274, endPoint x: 635, endPoint y: 356, distance: 302.7
click at [635, 356] on div "Janela de atendimento Grade de atendimento Capacidade Transportadoras Veículos …" at bounding box center [611, 263] width 1222 height 526
